Goal: Find specific page/section: Find specific page/section

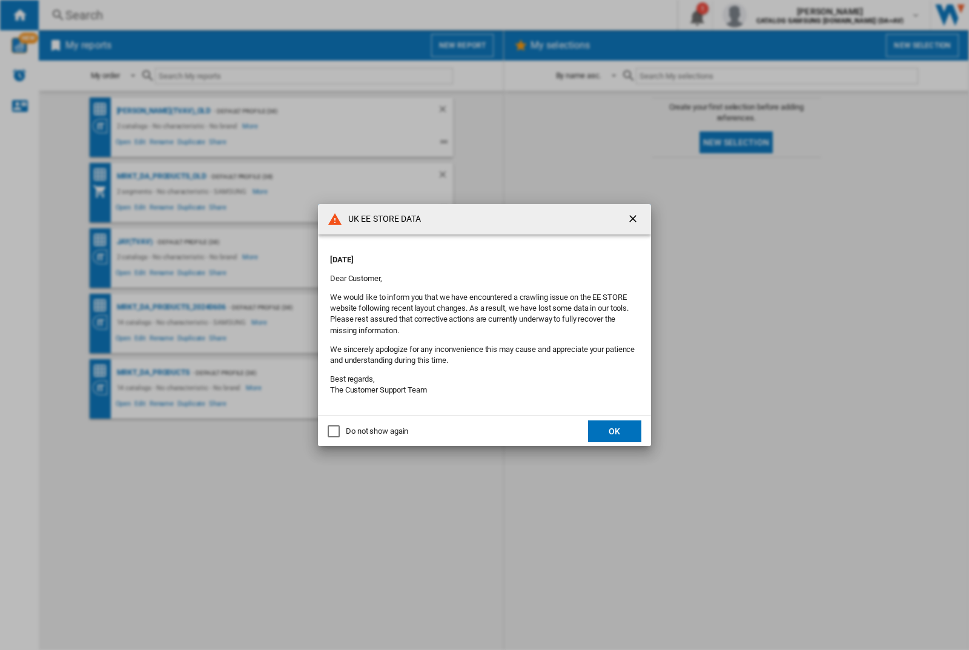
click at [470, 255] on p "Thursday, October 09, 2025" at bounding box center [484, 259] width 309 height 11
click at [771, 15] on div "UK EE STORE DATA Thursday, October 09, 2025 Dear Customer, We would like to inf…" at bounding box center [484, 325] width 969 height 650
click at [470, 255] on p "[DATE]" at bounding box center [484, 259] width 309 height 11
click at [771, 15] on div "UK EE STORE DATA [DATE] Dear Customer, We would like to inform you that we have…" at bounding box center [484, 325] width 969 height 650
click at [470, 255] on p "Thursday, October 09, 2025" at bounding box center [484, 259] width 309 height 11
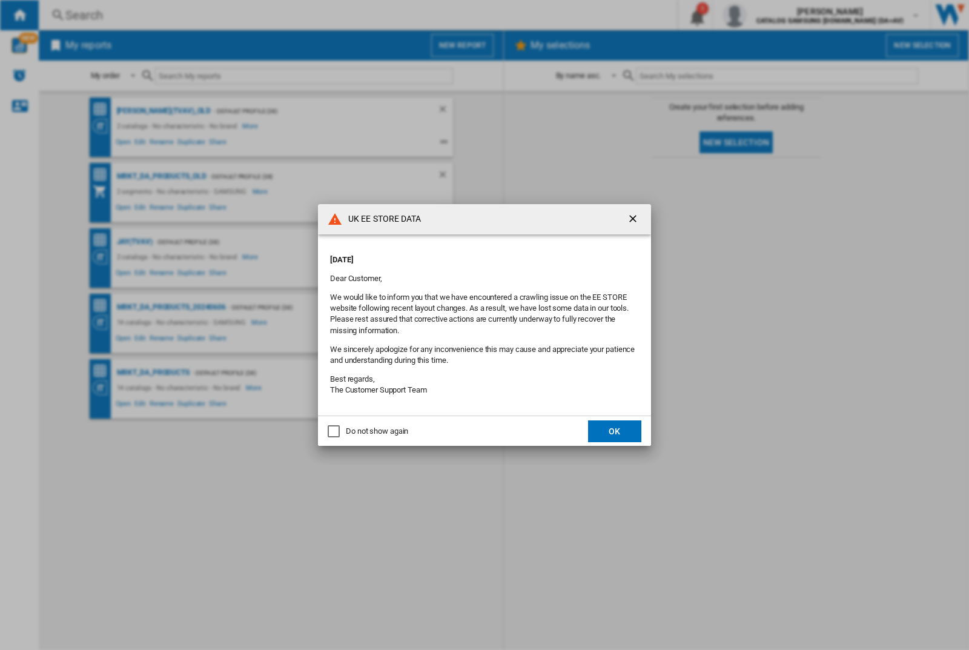
click at [771, 15] on div "UK EE STORE DATA Thursday, October 09, 2025 Dear Customer, We would like to inf…" at bounding box center [484, 325] width 969 height 650
click at [470, 255] on p "[DATE]" at bounding box center [484, 259] width 309 height 11
click at [771, 15] on div "UK EE STORE DATA [DATE] Dear Customer, We would like to inform you that we have…" at bounding box center [484, 325] width 969 height 650
click at [470, 255] on p "[DATE]" at bounding box center [484, 259] width 309 height 11
click at [771, 15] on div "UK EE STORE DATA [DATE] Dear Customer, We would like to inform you that we have…" at bounding box center [484, 325] width 969 height 650
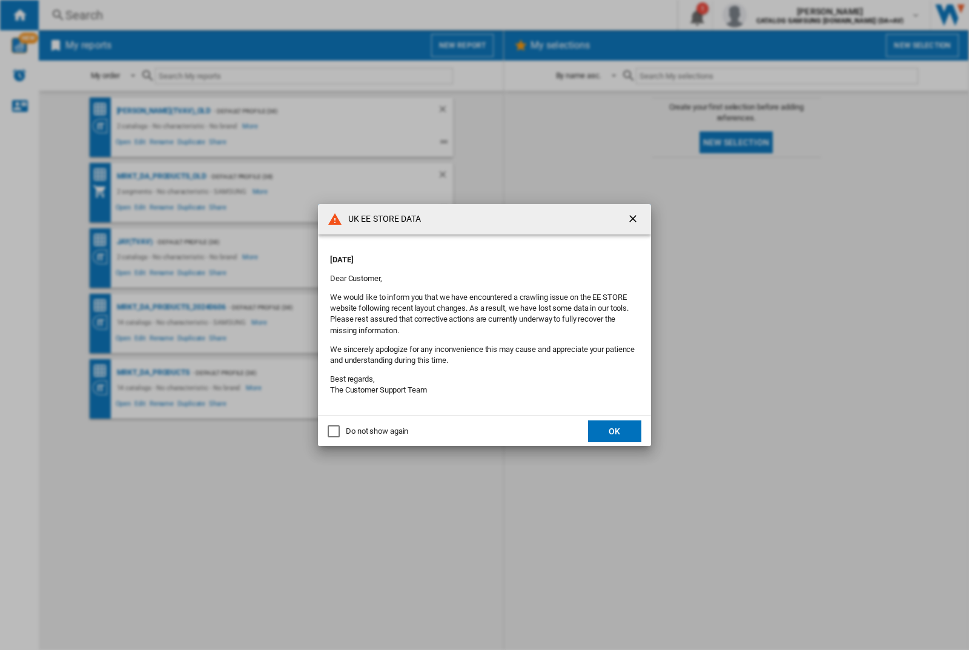
click at [470, 255] on p "[DATE]" at bounding box center [484, 259] width 309 height 11
click at [771, 15] on div "UK EE STORE DATA [DATE] Dear Customer, We would like to inform you that we have…" at bounding box center [484, 325] width 969 height 650
click at [470, 255] on p "[DATE]" at bounding box center [484, 259] width 309 height 11
click at [771, 15] on div "UK EE STORE DATA [DATE] Dear Customer, We would like to inform you that we have…" at bounding box center [484, 325] width 969 height 650
click at [470, 255] on p "[DATE]" at bounding box center [484, 259] width 309 height 11
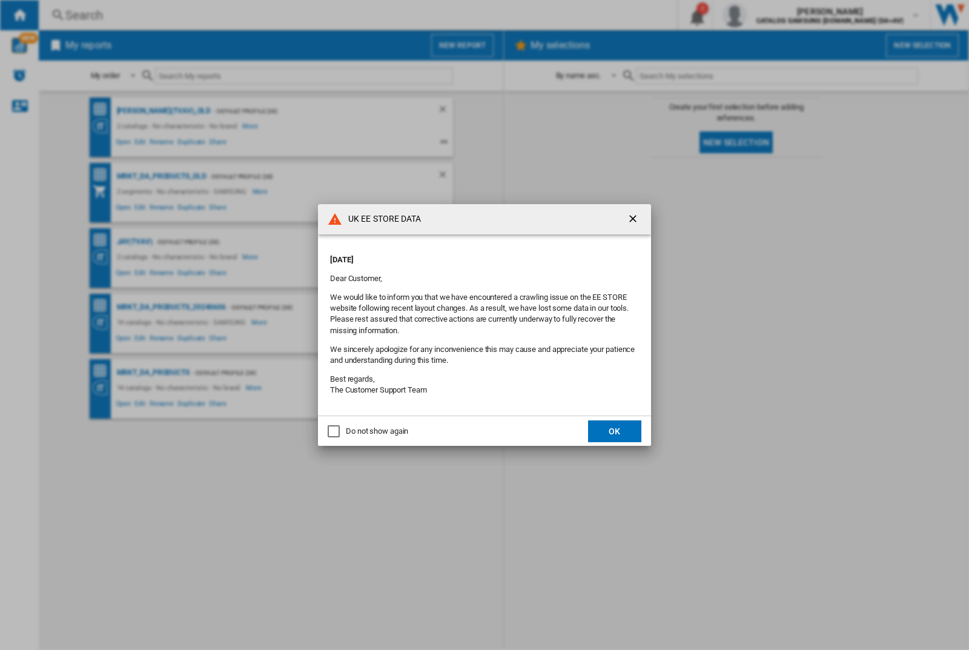
click at [771, 15] on div "UK EE STORE DATA [DATE] Dear Customer, We would like to inform you that we have…" at bounding box center [484, 325] width 969 height 650
click at [470, 255] on p "[DATE]" at bounding box center [484, 259] width 309 height 11
click at [771, 15] on div "UK EE STORE DATA [DATE] Dear Customer, We would like to inform you that we have…" at bounding box center [484, 325] width 969 height 650
click at [470, 255] on p "[DATE]" at bounding box center [484, 259] width 309 height 11
click at [771, 15] on div "UK EE STORE DATA [DATE] Dear Customer, We would like to inform you that we have…" at bounding box center [484, 325] width 969 height 650
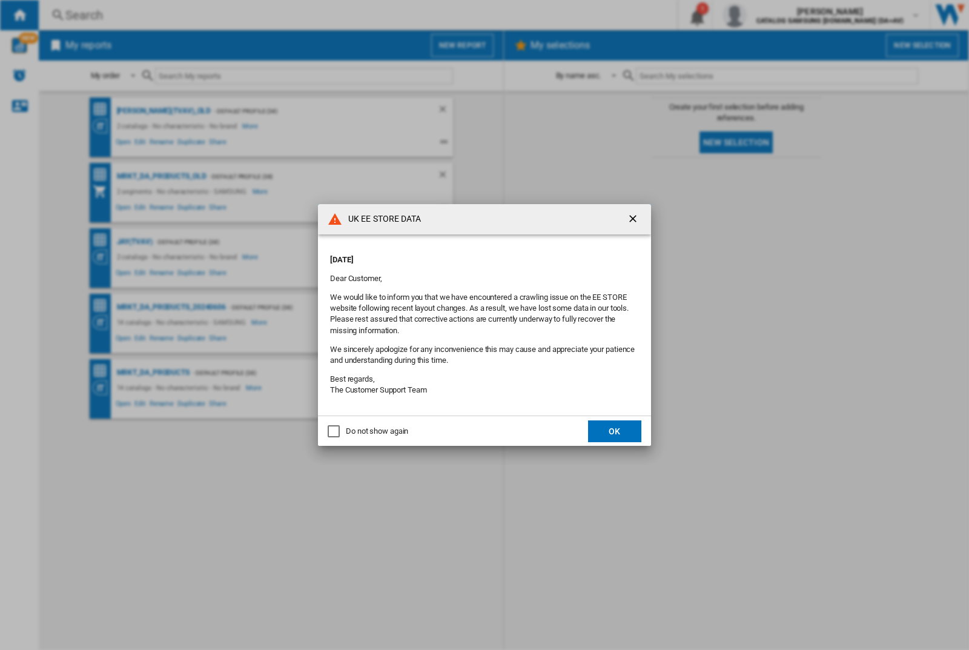
click at [470, 255] on p "[DATE]" at bounding box center [484, 259] width 309 height 11
click at [771, 15] on div "UK EE STORE DATA [DATE] Dear Customer, We would like to inform you that we have…" at bounding box center [484, 325] width 969 height 650
click at [470, 255] on p "[DATE]" at bounding box center [484, 259] width 309 height 11
click at [771, 15] on div "UK EE STORE DATA [DATE] Dear Customer, We would like to inform you that we have…" at bounding box center [484, 325] width 969 height 650
click at [470, 255] on p "[DATE]" at bounding box center [484, 259] width 309 height 11
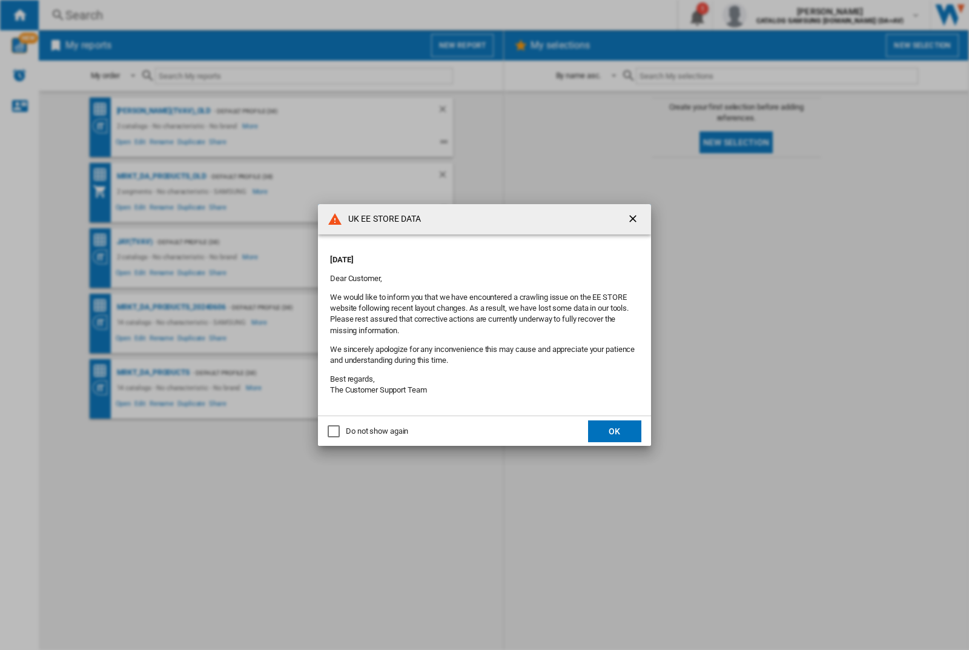
click at [771, 15] on div "UK EE STORE DATA [DATE] Dear Customer, We would like to inform you that we have…" at bounding box center [484, 325] width 969 height 650
click at [470, 255] on p "[DATE]" at bounding box center [484, 259] width 309 height 11
click at [771, 15] on div "UK EE STORE DATA [DATE] Dear Customer, We would like to inform you that we have…" at bounding box center [484, 325] width 969 height 650
click at [470, 255] on p "[DATE]" at bounding box center [484, 259] width 309 height 11
click at [771, 15] on div "UK EE STORE DATA [DATE] Dear Customer, We would like to inform you that we have…" at bounding box center [484, 325] width 969 height 650
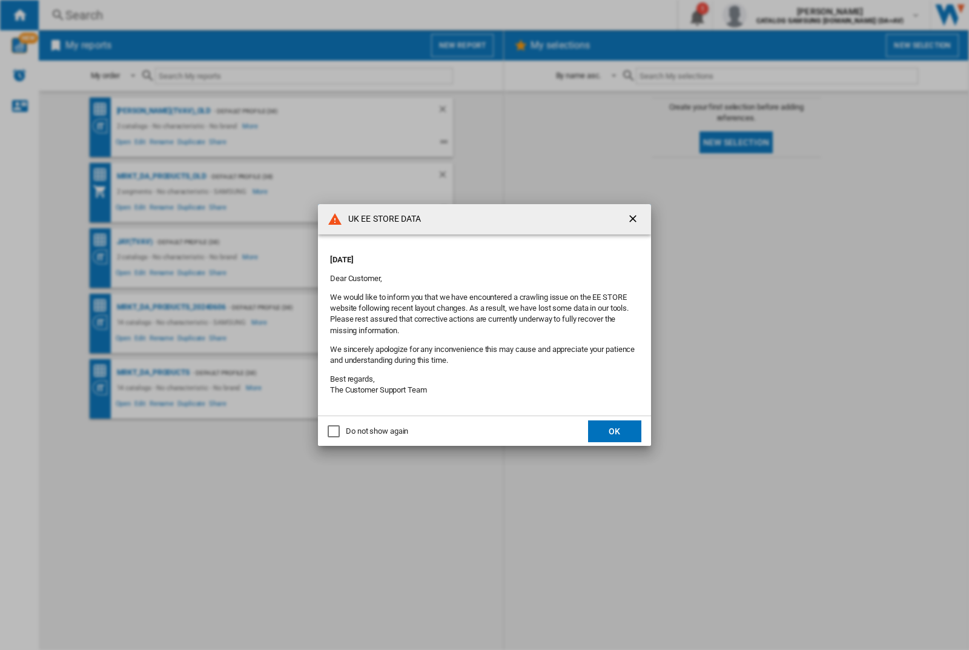
click at [470, 255] on p "[DATE]" at bounding box center [484, 259] width 309 height 11
click at [771, 15] on div "UK EE STORE DATA [DATE] Dear Customer, We would like to inform you that we have…" at bounding box center [484, 325] width 969 height 650
click at [470, 255] on p "[DATE]" at bounding box center [484, 259] width 309 height 11
click at [771, 15] on div "UK EE STORE DATA [DATE] Dear Customer, We would like to inform you that we have…" at bounding box center [484, 325] width 969 height 650
click at [470, 255] on p "[DATE]" at bounding box center [484, 259] width 309 height 11
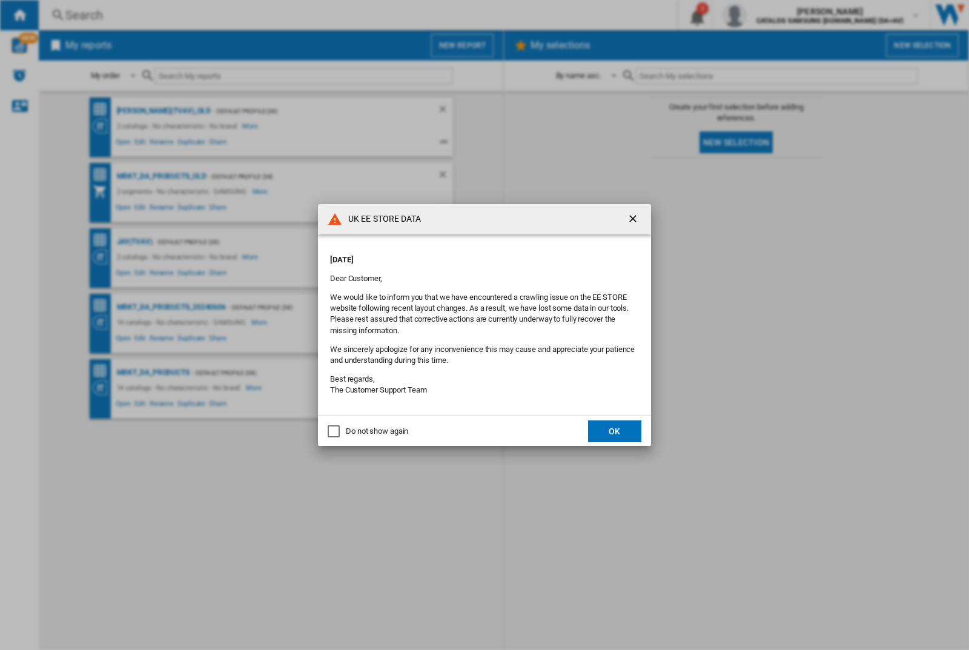
click at [771, 15] on div "UK EE STORE DATA [DATE] Dear Customer, We would like to inform you that we have…" at bounding box center [484, 325] width 969 height 650
click at [470, 255] on p "[DATE]" at bounding box center [484, 259] width 309 height 11
click at [771, 15] on div "UK EE STORE DATA [DATE] Dear Customer, We would like to inform you that we have…" at bounding box center [484, 325] width 969 height 650
click at [470, 255] on p "[DATE]" at bounding box center [484, 259] width 309 height 11
click at [771, 15] on div "UK EE STORE DATA [DATE] Dear Customer, We would like to inform you that we have…" at bounding box center [484, 325] width 969 height 650
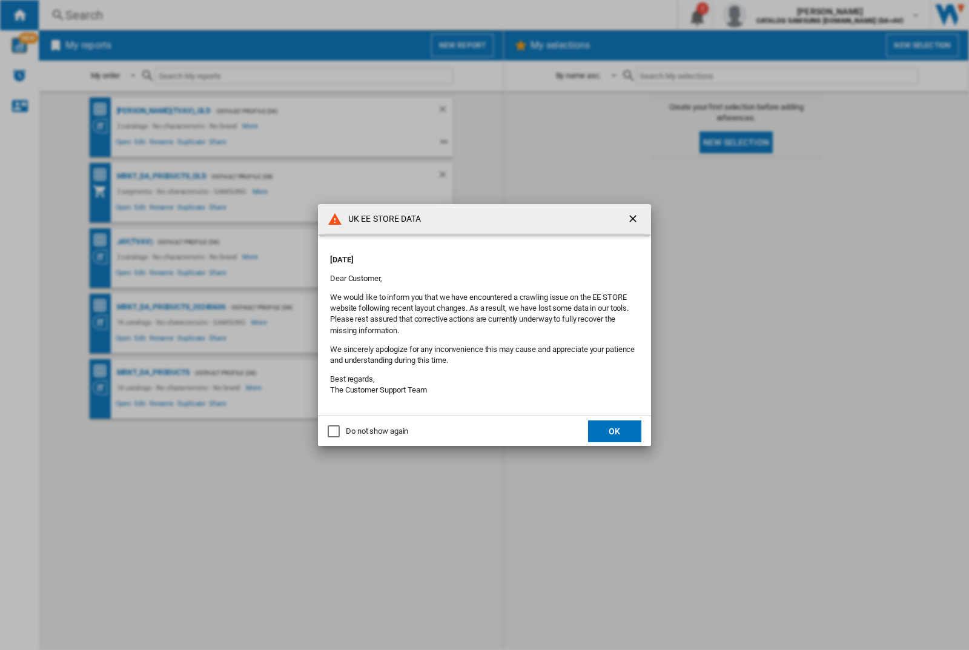
click at [470, 255] on p "[DATE]" at bounding box center [484, 259] width 309 height 11
click at [771, 15] on div "UK EE STORE DATA Thursday, October 09, 2025 Dear Customer, We would like to inf…" at bounding box center [484, 325] width 969 height 650
click at [470, 255] on p "[DATE]" at bounding box center [484, 259] width 309 height 11
click at [771, 15] on div "UK EE STORE DATA [DATE] Dear Customer, We would like to inform you that we have…" at bounding box center [484, 325] width 969 height 650
click at [470, 255] on p "[DATE]" at bounding box center [484, 259] width 309 height 11
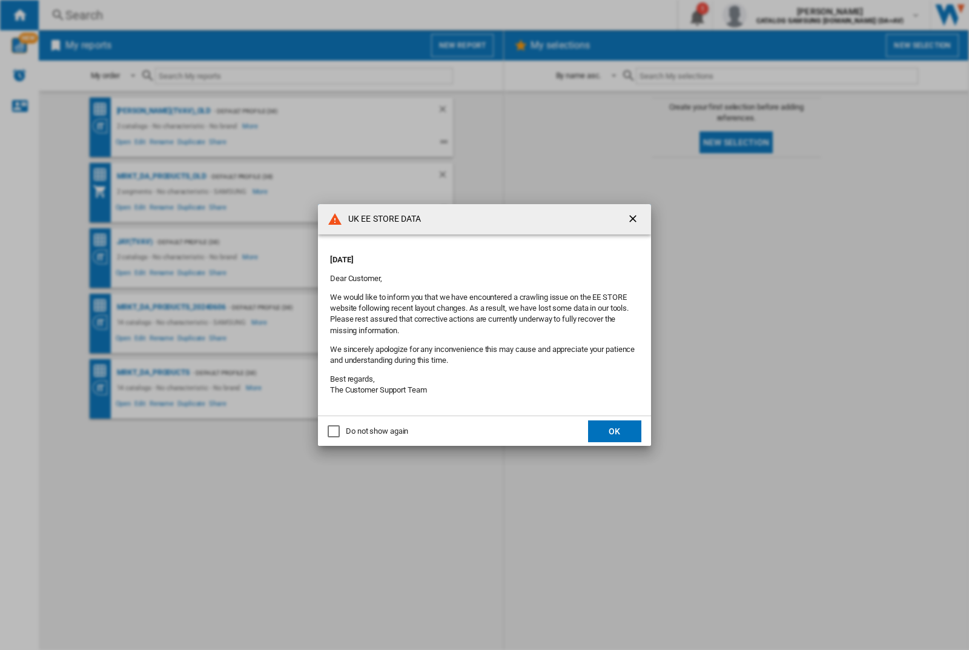
click at [771, 15] on div "UK EE STORE DATA [DATE] Dear Customer, We would like to inform you that we have…" at bounding box center [484, 325] width 969 height 650
click at [470, 255] on p "[DATE]" at bounding box center [484, 259] width 309 height 11
click at [771, 15] on div "UK EE STORE DATA [DATE] Dear Customer, We would like to inform you that we have…" at bounding box center [484, 325] width 969 height 650
click at [470, 255] on p "[DATE]" at bounding box center [484, 259] width 309 height 11
click at [771, 15] on div "UK EE STORE DATA [DATE] Dear Customer, We would like to inform you that we have…" at bounding box center [484, 325] width 969 height 650
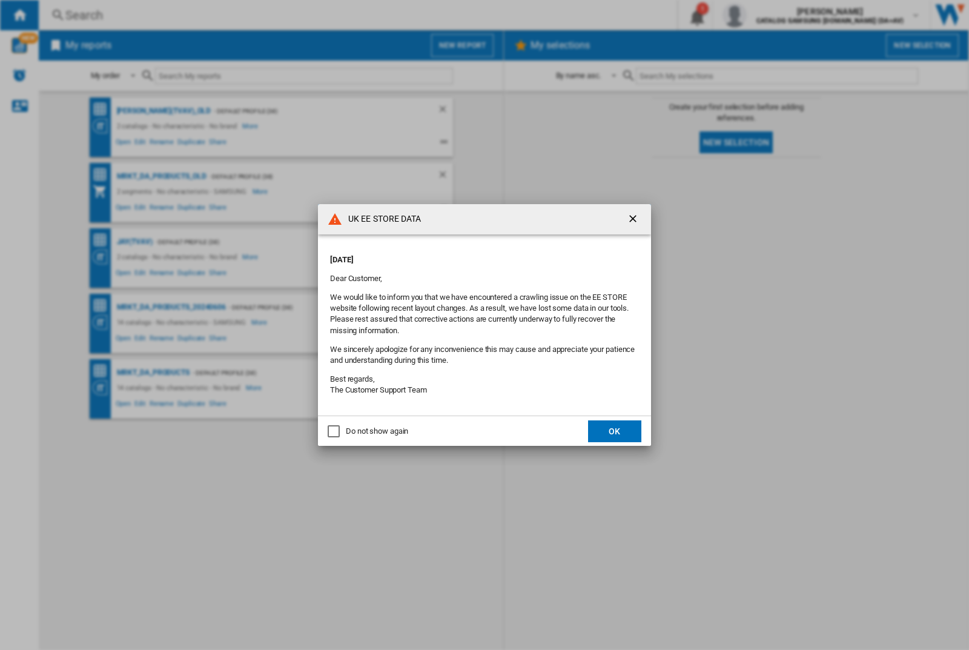
click at [470, 255] on p "[DATE]" at bounding box center [484, 259] width 309 height 11
click at [771, 15] on div "UK EE STORE DATA [DATE] Dear Customer, We would like to inform you that we have…" at bounding box center [484, 325] width 969 height 650
click at [470, 255] on p "[DATE]" at bounding box center [484, 259] width 309 height 11
click at [771, 15] on div "UK EE STORE DATA [DATE] Dear Customer, We would like to inform you that we have…" at bounding box center [484, 325] width 969 height 650
click at [470, 255] on p "[DATE]" at bounding box center [484, 259] width 309 height 11
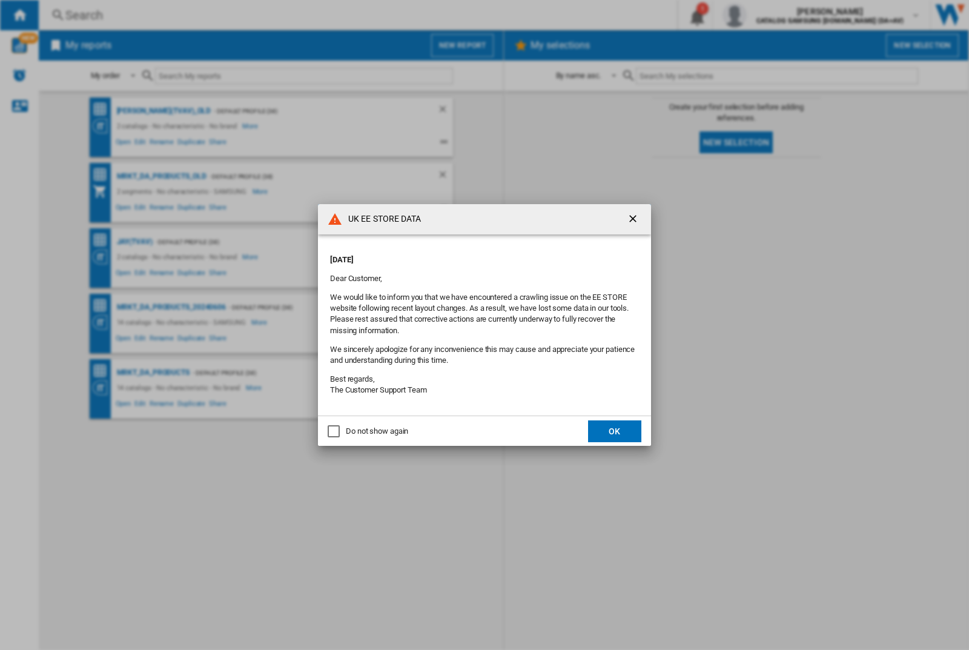
click at [771, 15] on div "UK EE STORE DATA [DATE] Dear Customer, We would like to inform you that we have…" at bounding box center [484, 325] width 969 height 650
click at [470, 255] on p "[DATE]" at bounding box center [484, 259] width 309 height 11
click at [771, 15] on div "UK EE STORE DATA [DATE] Dear Customer, We would like to inform you that we have…" at bounding box center [484, 325] width 969 height 650
click at [470, 255] on p "[DATE]" at bounding box center [484, 259] width 309 height 11
click at [771, 15] on div "UK EE STORE DATA [DATE] Dear Customer, We would like to inform you that we have…" at bounding box center [484, 325] width 969 height 650
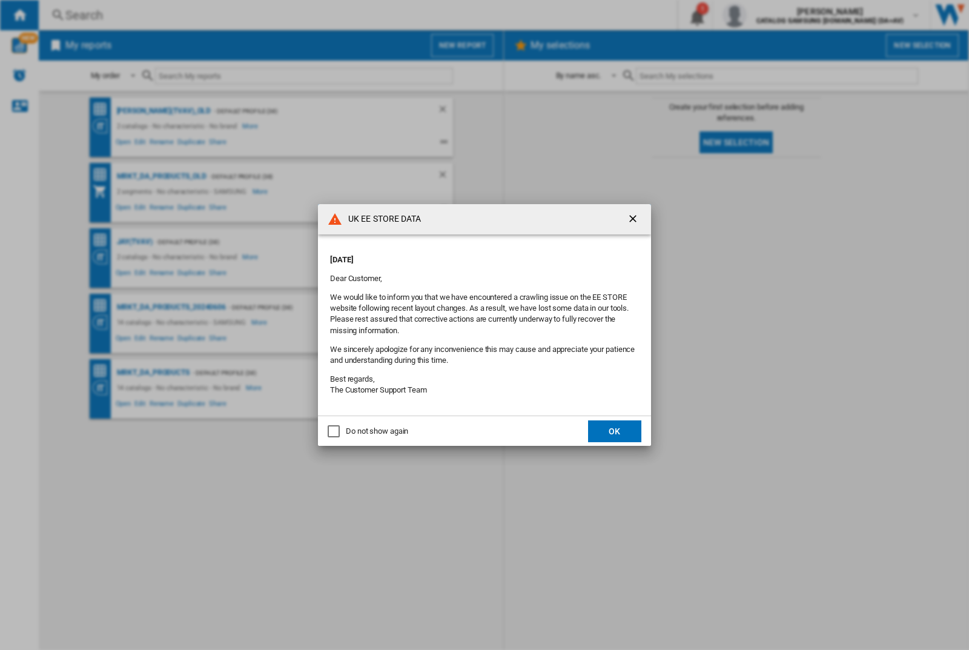
click at [470, 255] on p "[DATE]" at bounding box center [484, 259] width 309 height 11
click at [771, 15] on div "UK EE STORE DATA [DATE] Dear Customer, We would like to inform you that we have…" at bounding box center [484, 325] width 969 height 650
click at [470, 255] on p "[DATE]" at bounding box center [484, 259] width 309 height 11
click at [771, 15] on div "UK EE STORE DATA [DATE] Dear Customer, We would like to inform you that we have…" at bounding box center [484, 325] width 969 height 650
click at [470, 255] on p "[DATE]" at bounding box center [484, 259] width 309 height 11
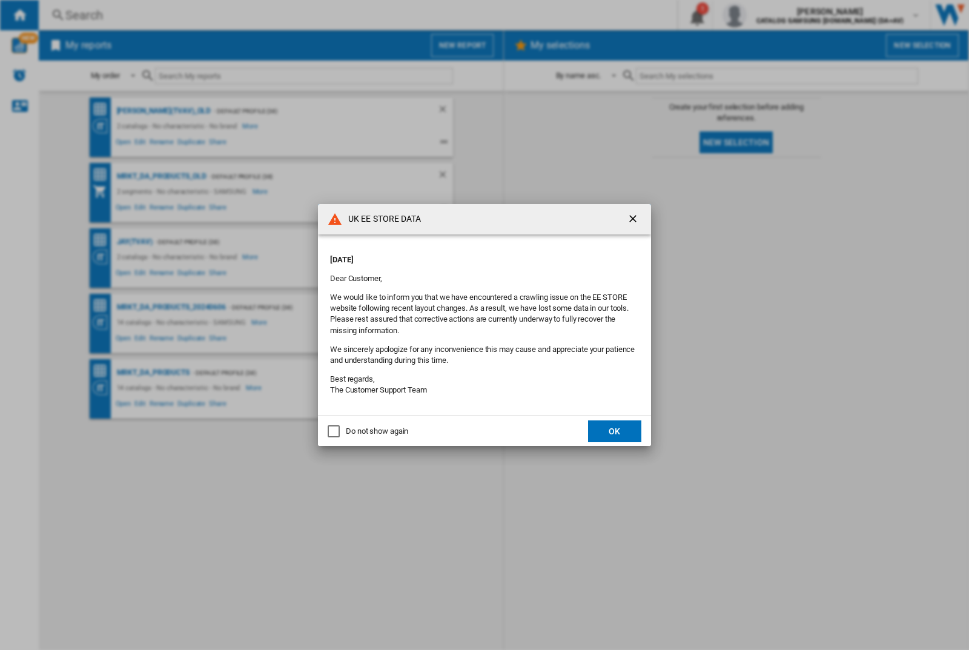
click at [771, 15] on div "UK EE STORE DATA [DATE] Dear Customer, We would like to inform you that we have…" at bounding box center [484, 325] width 969 height 650
click at [470, 255] on p "[DATE]" at bounding box center [484, 259] width 309 height 11
click at [771, 15] on div "UK EE STORE DATA [DATE] Dear Customer, We would like to inform you that we have…" at bounding box center [484, 325] width 969 height 650
click at [470, 255] on p "[DATE]" at bounding box center [484, 259] width 309 height 11
click at [771, 15] on div "UK EE STORE DATA [DATE] Dear Customer, We would like to inform you that we have…" at bounding box center [484, 325] width 969 height 650
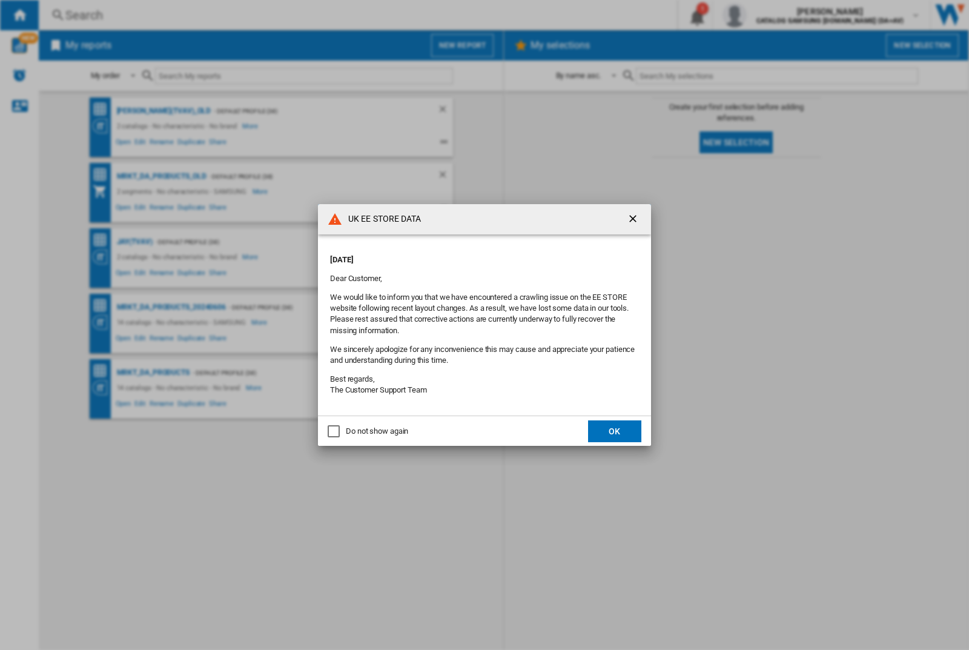
click at [470, 255] on p "[DATE]" at bounding box center [484, 259] width 309 height 11
click at [771, 15] on div "UK EE STORE DATA [DATE] Dear Customer, We would like to inform you that we have…" at bounding box center [484, 325] width 969 height 650
click at [470, 255] on p "[DATE]" at bounding box center [484, 259] width 309 height 11
click at [771, 15] on div "UK EE STORE DATA [DATE] Dear Customer, We would like to inform you that we have…" at bounding box center [484, 325] width 969 height 650
click at [470, 255] on p "[DATE]" at bounding box center [484, 259] width 309 height 11
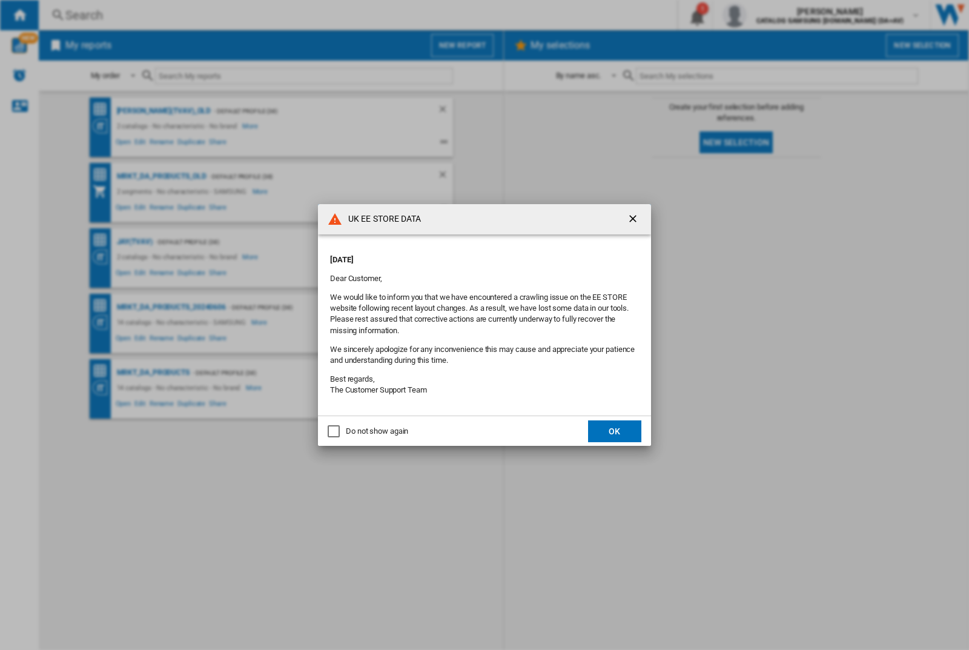
click at [771, 15] on div "UK EE STORE DATA Thursday, October 09, 2025 Dear Customer, We would like to inf…" at bounding box center [484, 325] width 969 height 650
